Goal: Task Accomplishment & Management: Manage account settings

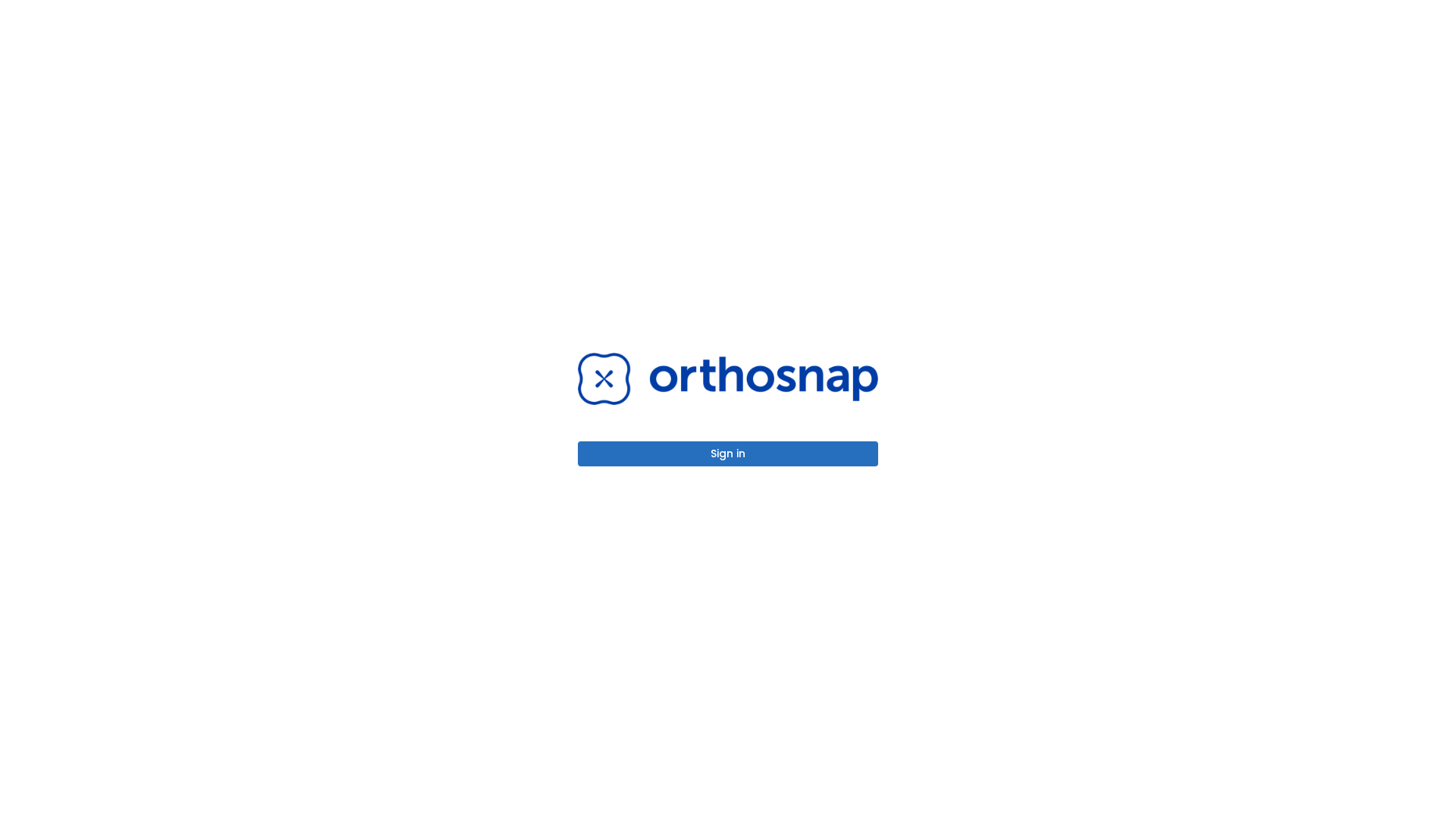
click at [728, 453] on button "Sign in" at bounding box center [728, 454] width 300 height 25
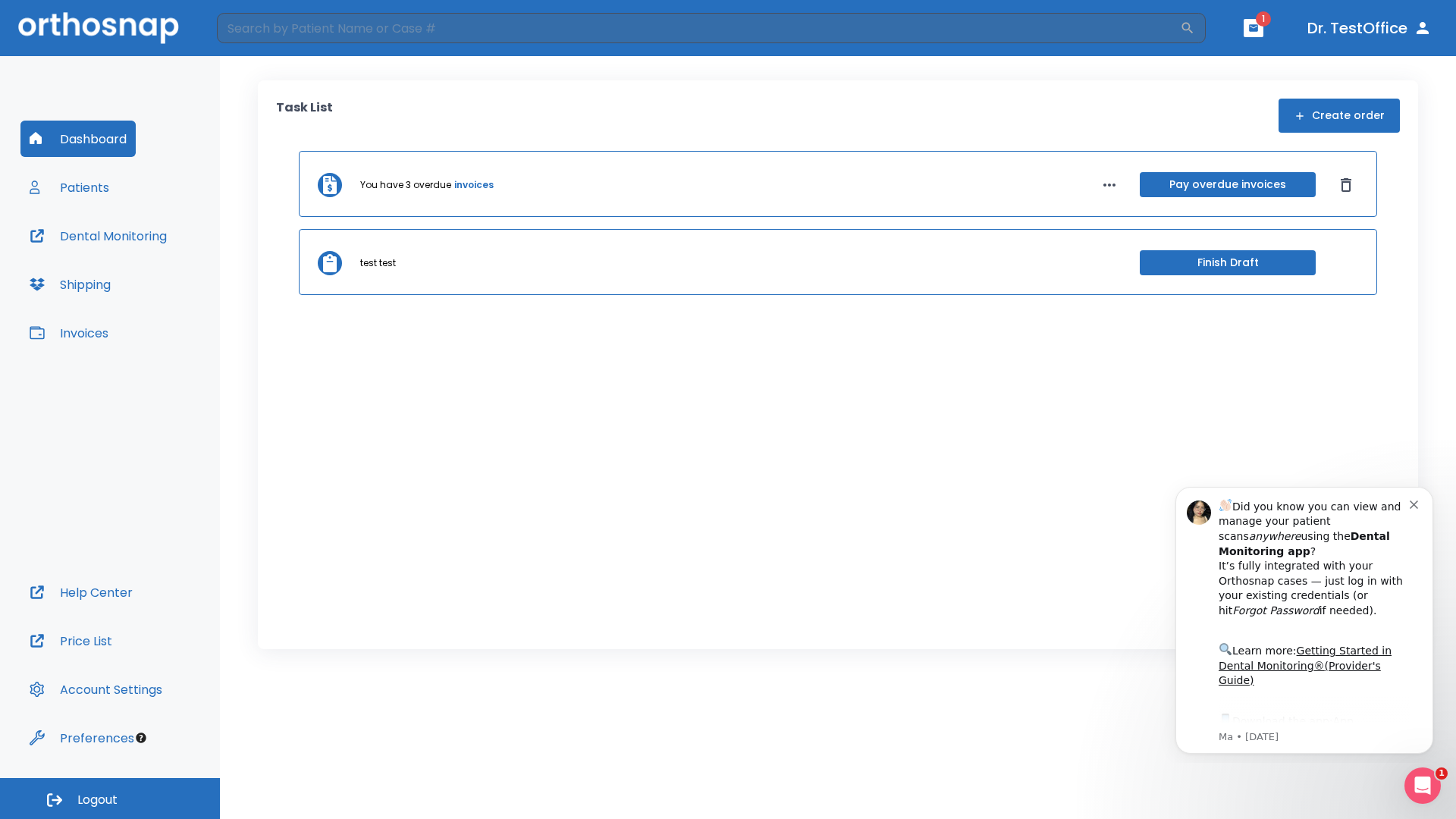
click at [110, 799] on span "Logout" at bounding box center [97, 800] width 40 height 17
